Goal: Register for event/course

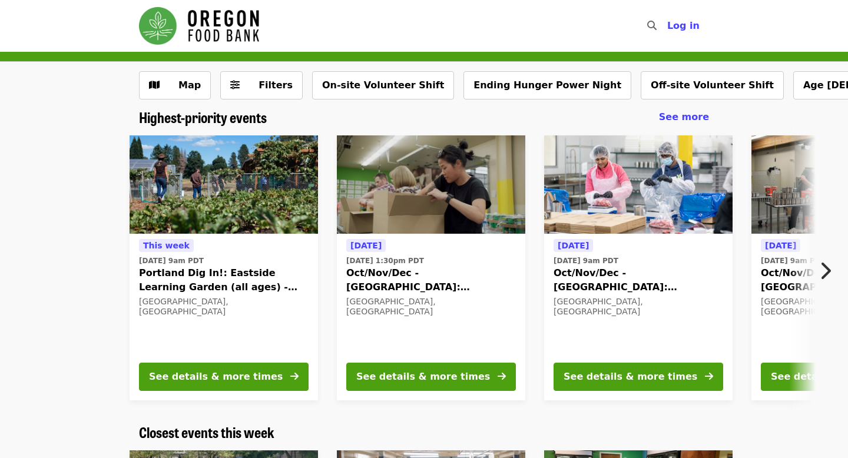
click at [179, 271] on span "Portland Dig In!: Eastside Learning Garden (all ages) - Aug/Sept/Oct" at bounding box center [224, 280] width 170 height 28
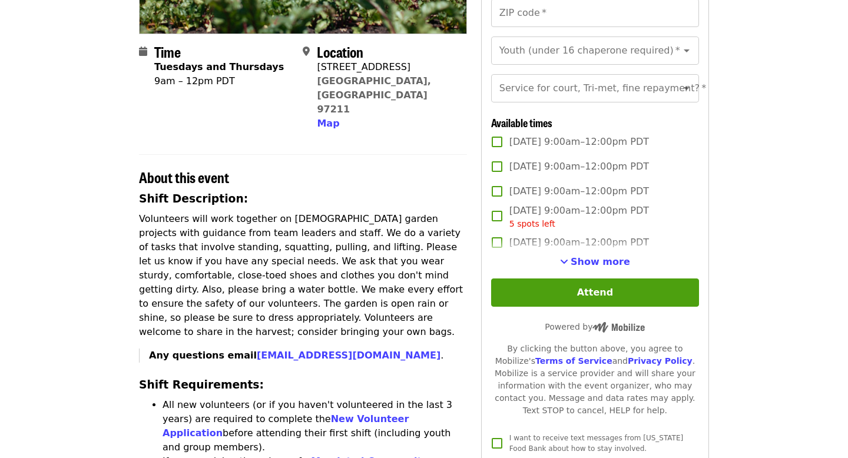
scroll to position [250, 0]
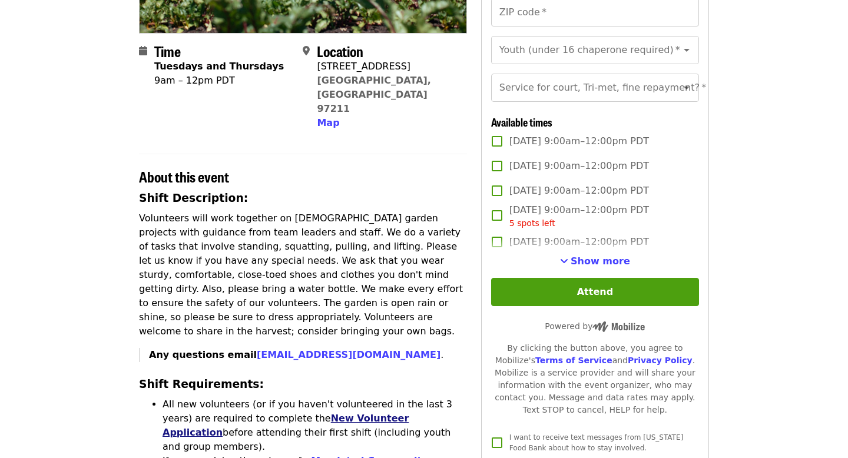
click at [323, 413] on link "New Volunteer Application" at bounding box center [285, 425] width 246 height 25
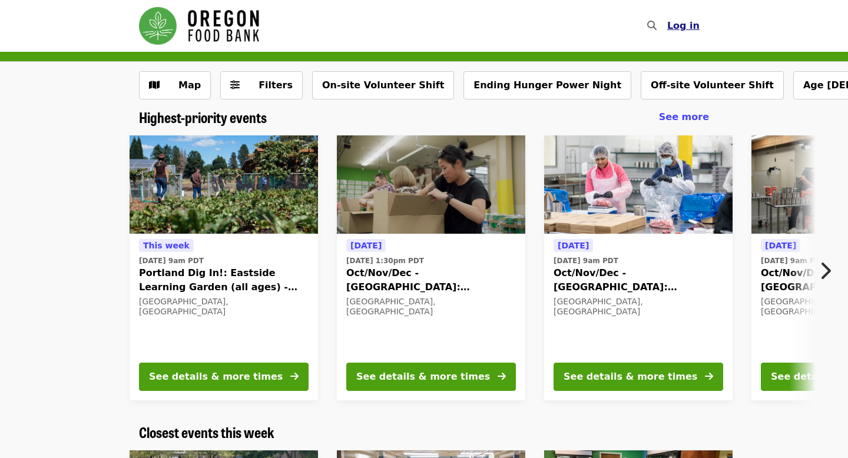
click at [689, 26] on span "Log in" at bounding box center [683, 25] width 32 height 11
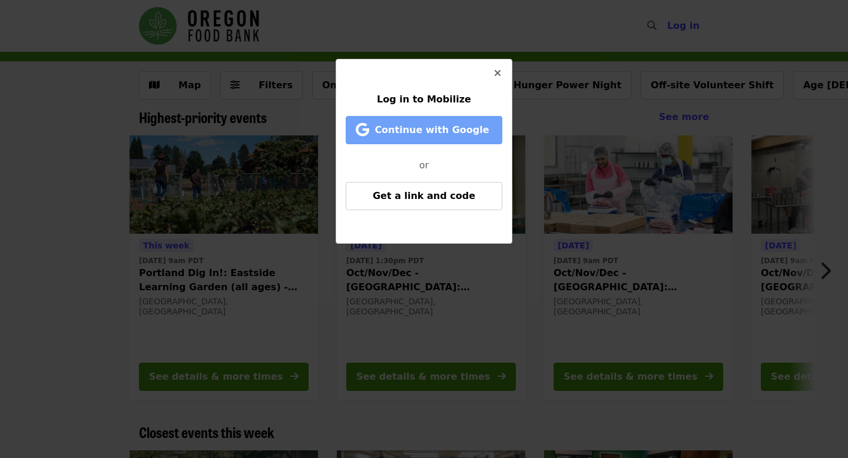
click at [469, 132] on span "Continue with Google" at bounding box center [431, 129] width 114 height 11
